Goal: Information Seeking & Learning: Understand process/instructions

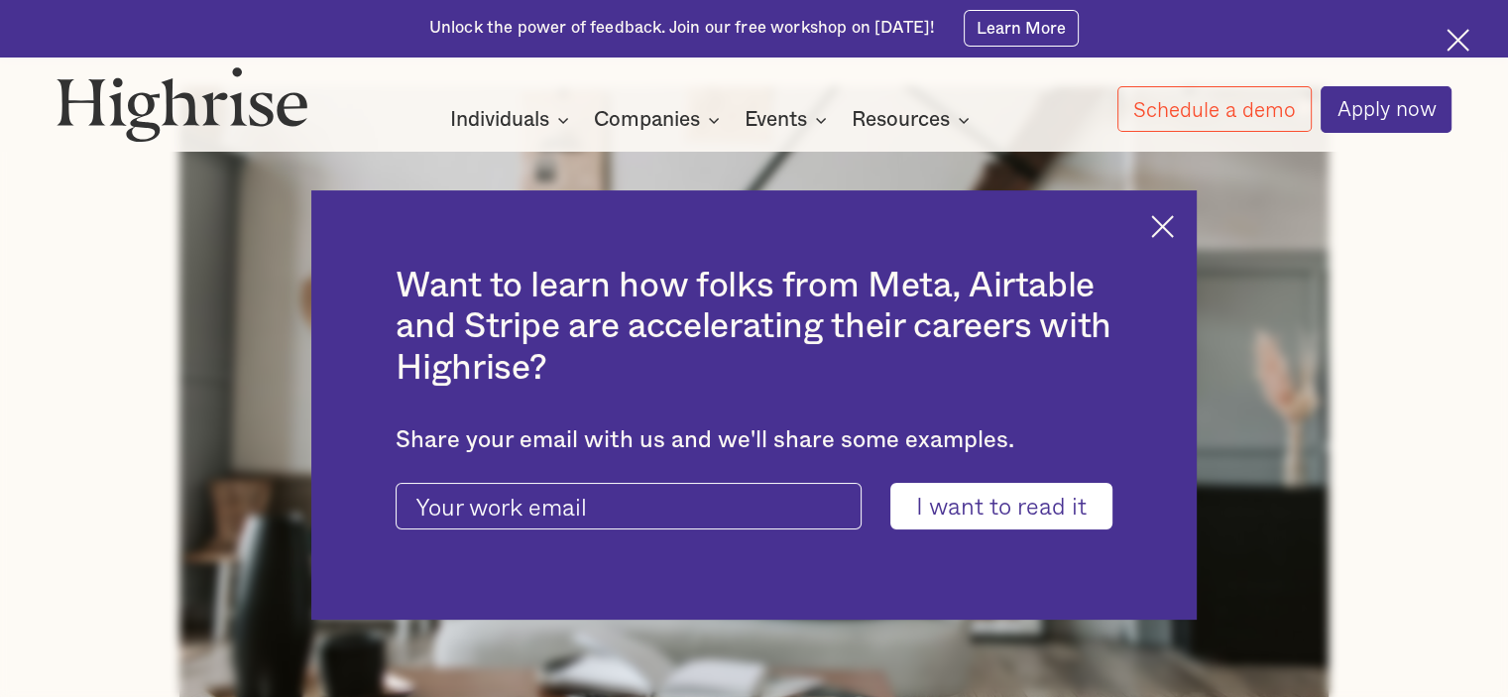
scroll to position [892, 0]
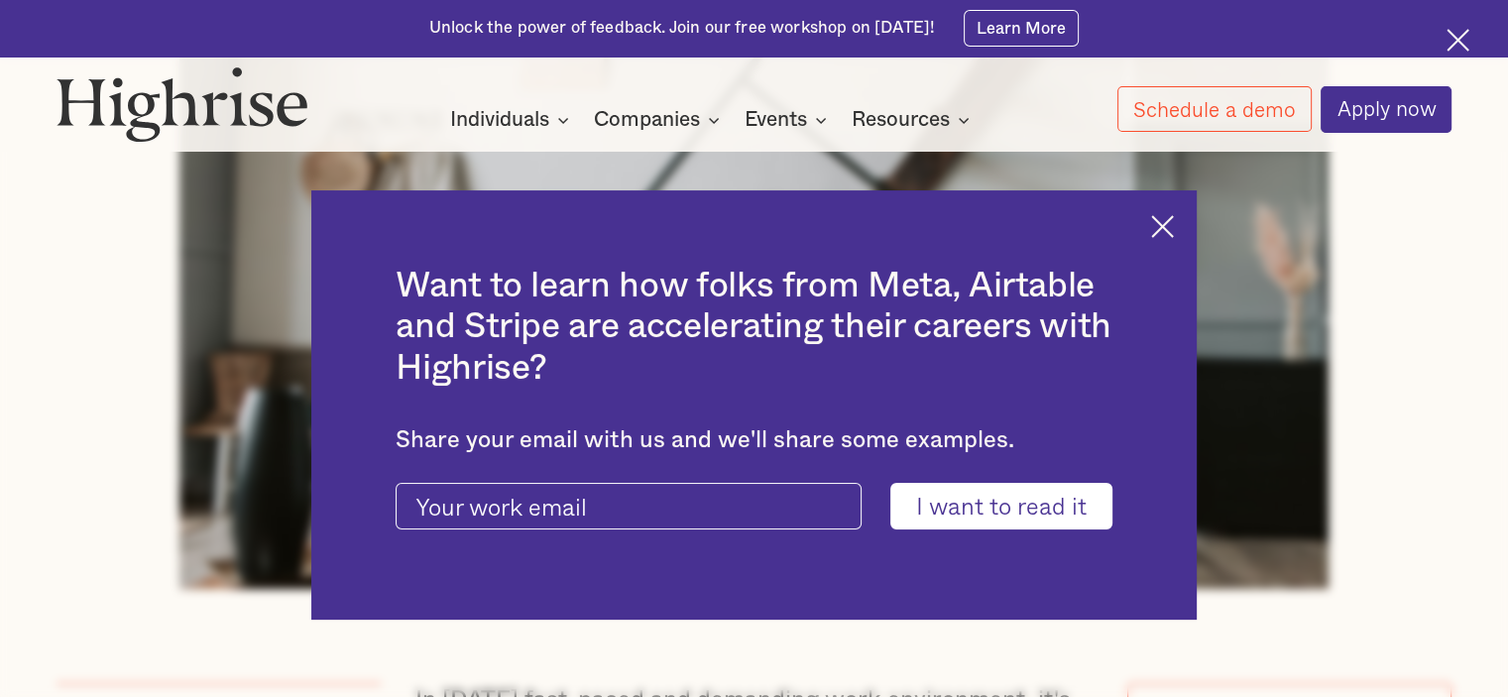
click at [1174, 225] on img at bounding box center [1162, 226] width 23 height 23
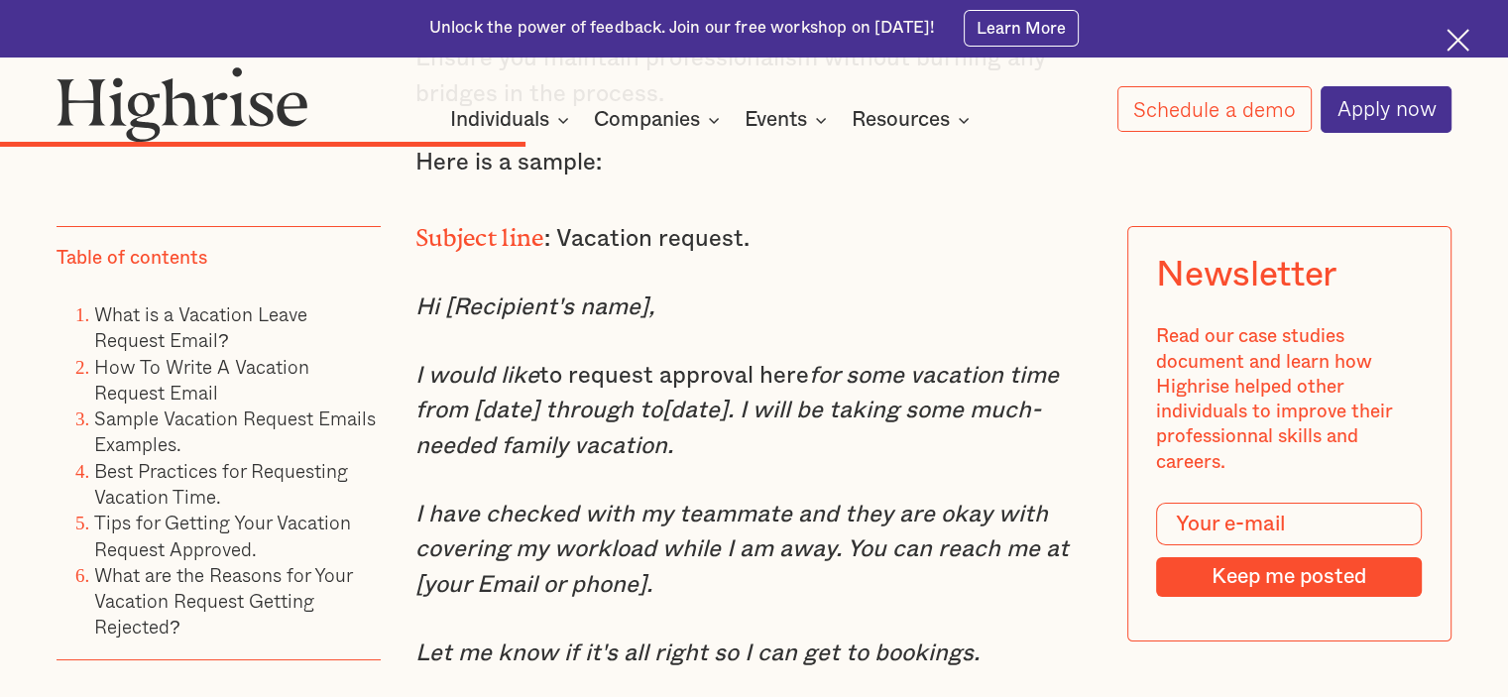
scroll to position [7436, 0]
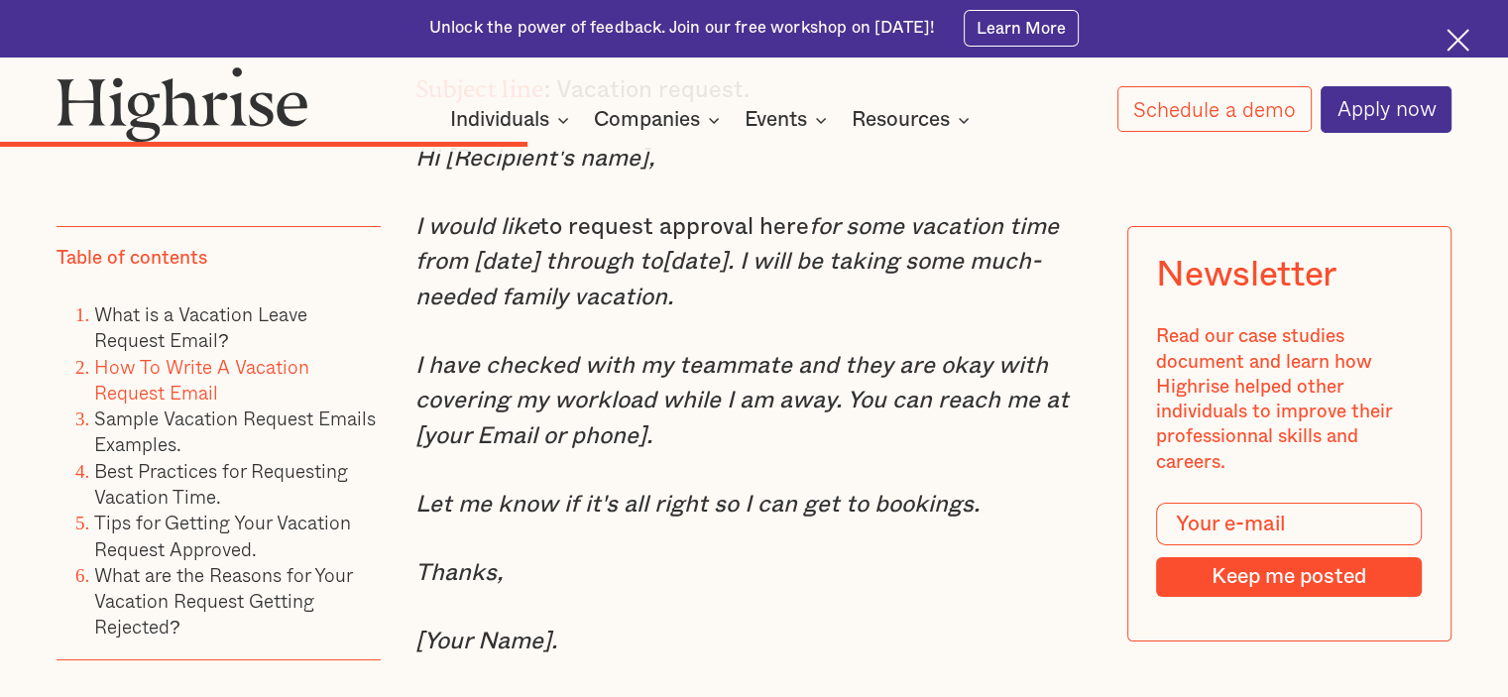
click at [250, 370] on link "How To Write A Vacation Request Email" at bounding box center [201, 379] width 215 height 55
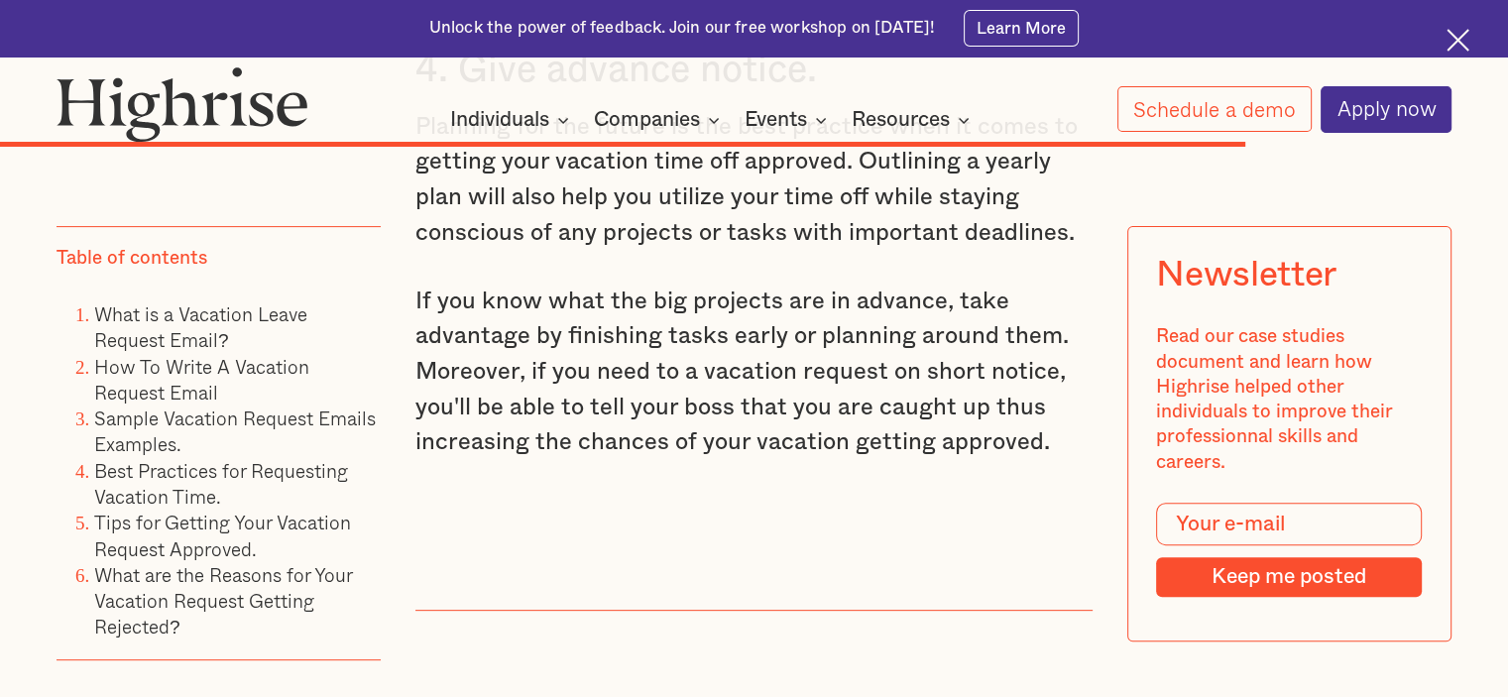
scroll to position [15700, 0]
